Goal: Information Seeking & Learning: Understand process/instructions

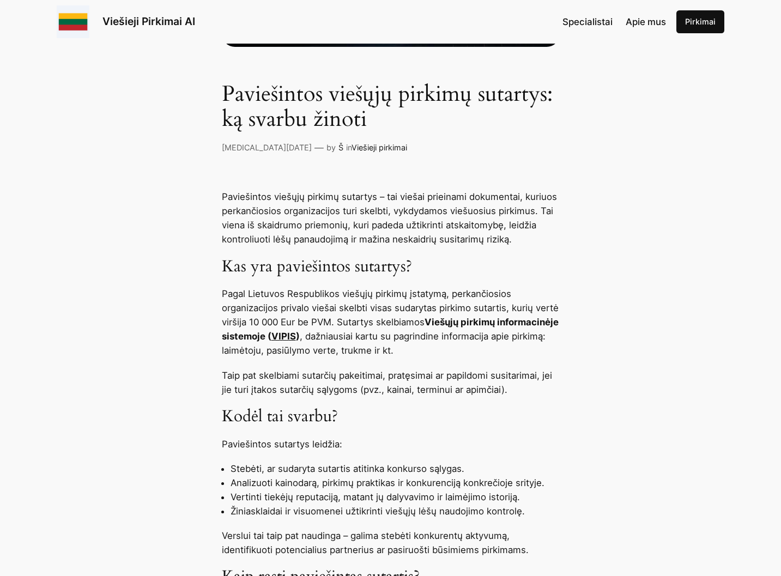
scroll to position [327, 0]
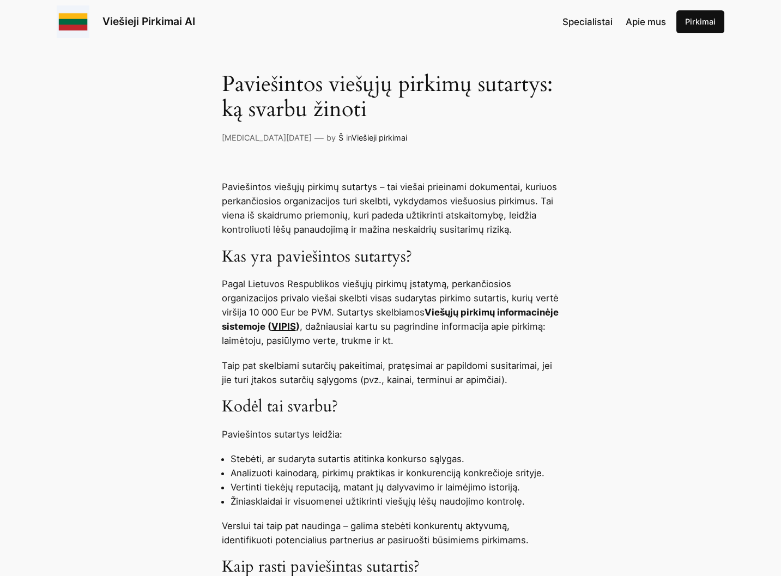
drag, startPoint x: 473, startPoint y: 308, endPoint x: 432, endPoint y: 319, distance: 42.8
click at [468, 307] on strong "Viešųjų pirkimų informacinėje sistemoje ( VIPIS )" at bounding box center [390, 319] width 337 height 25
click at [296, 323] on link "VIPIS" at bounding box center [283, 326] width 25 height 11
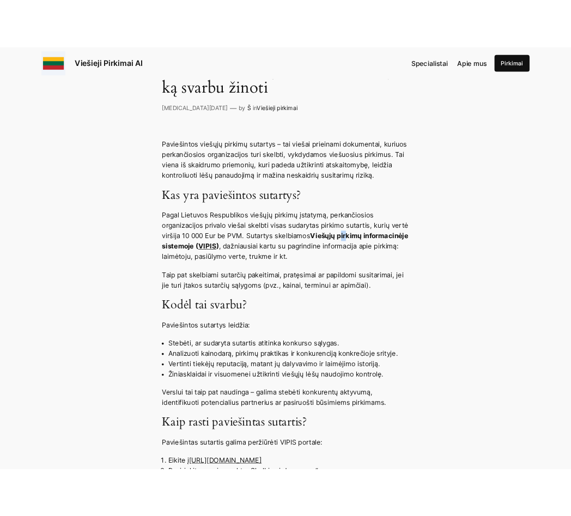
scroll to position [599, 0]
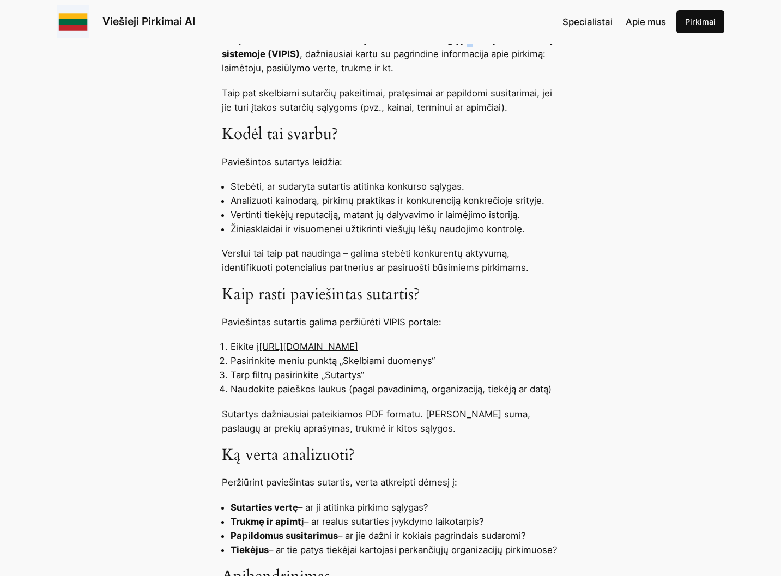
drag, startPoint x: 262, startPoint y: 345, endPoint x: 407, endPoint y: 346, distance: 145.0
click at [407, 346] on li "Eikite į [URL][DOMAIN_NAME]" at bounding box center [395, 347] width 329 height 14
copy link "[URL][DOMAIN_NAME]"
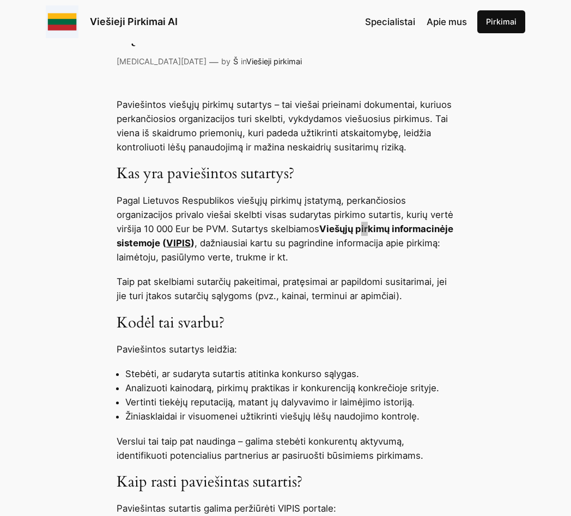
scroll to position [381, 0]
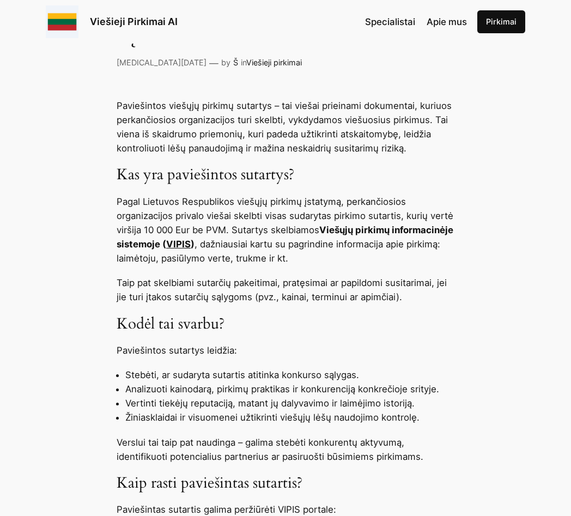
click at [418, 181] on h3 "Kas yra paviešintos sutartys?" at bounding box center [286, 175] width 338 height 18
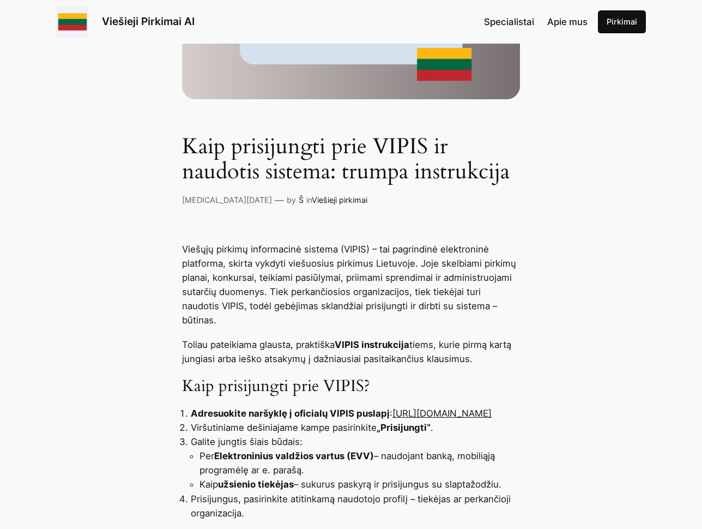
scroll to position [327, 0]
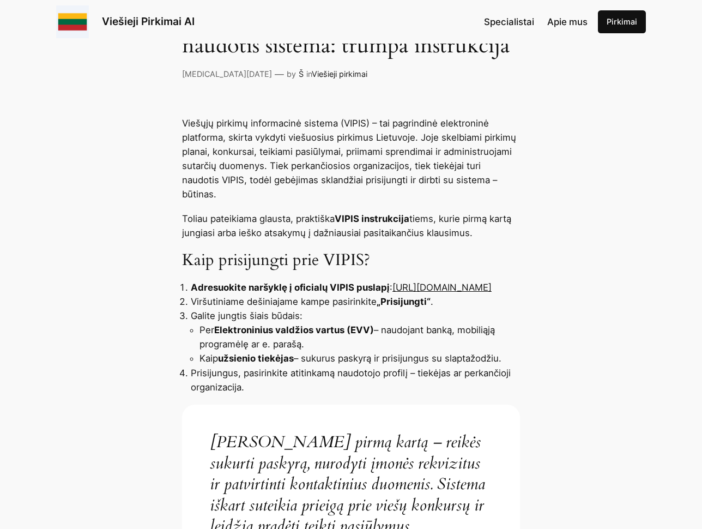
click at [335, 287] on li "Adresuokite naršyklę į oficialų VIPIS puslapį : https://pirkimai.eviesiejipirki…" at bounding box center [355, 287] width 329 height 14
drag, startPoint x: 340, startPoint y: 285, endPoint x: 196, endPoint y: 286, distance: 143.9
click at [196, 286] on li "Adresuokite naršyklę į oficialų VIPIS puslapį : https://pirkimai.eviesiejipirki…" at bounding box center [355, 287] width 329 height 14
click at [362, 287] on li "Adresuokite naršyklę į oficialų VIPIS puslapį : https://pirkimai.eviesiejipirki…" at bounding box center [355, 287] width 329 height 14
drag, startPoint x: 340, startPoint y: 285, endPoint x: 191, endPoint y: 290, distance: 148.9
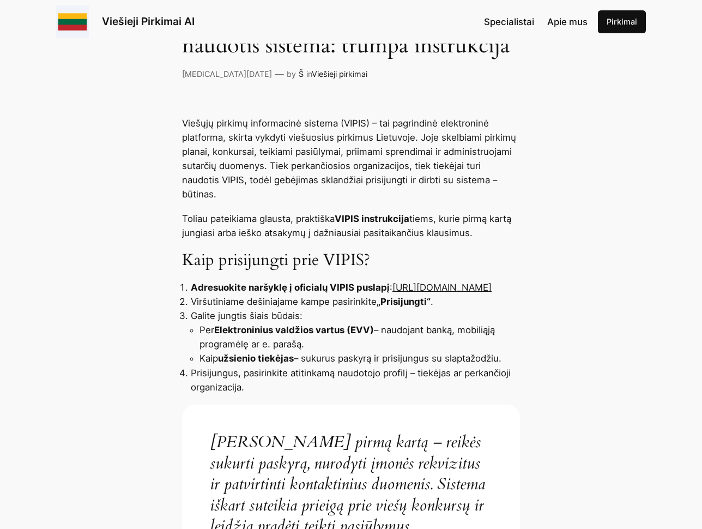
click at [191, 290] on li "Adresuokite naršyklę į oficialų VIPIS puslapį : https://pirkimai.eviesiejipirki…" at bounding box center [355, 287] width 329 height 14
copy link "[URL][DOMAIN_NAME]"
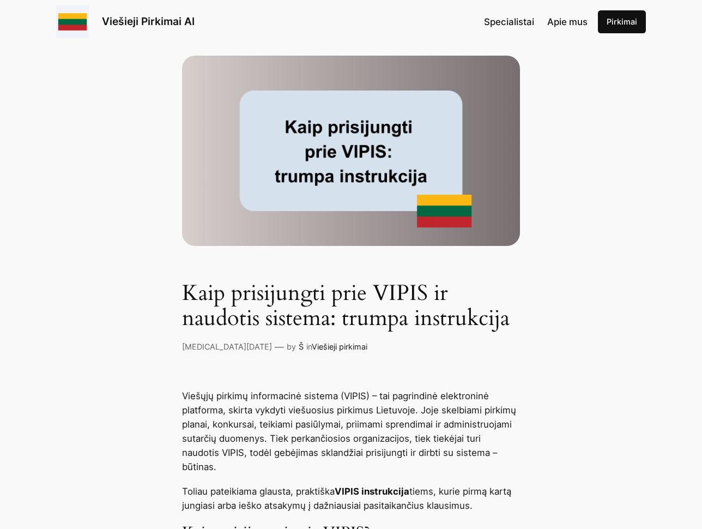
scroll to position [0, 0]
